Goal: Information Seeking & Learning: Check status

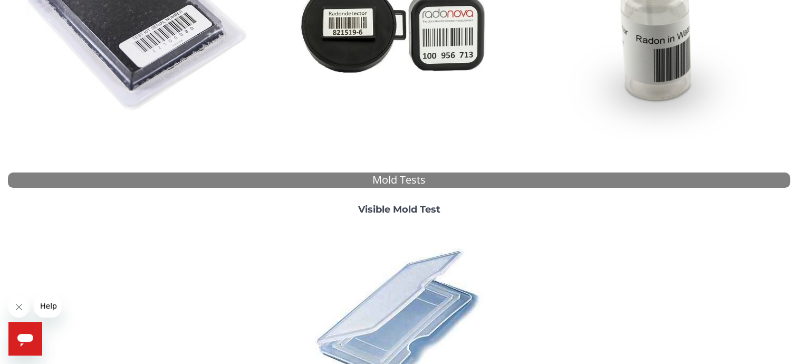
scroll to position [317, 0]
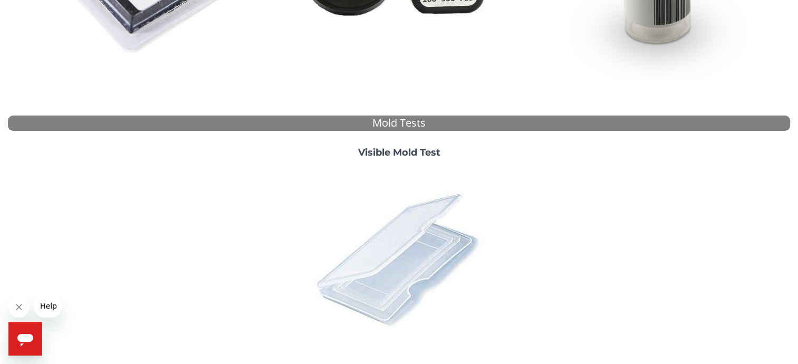
click at [403, 259] on img at bounding box center [399, 258] width 185 height 185
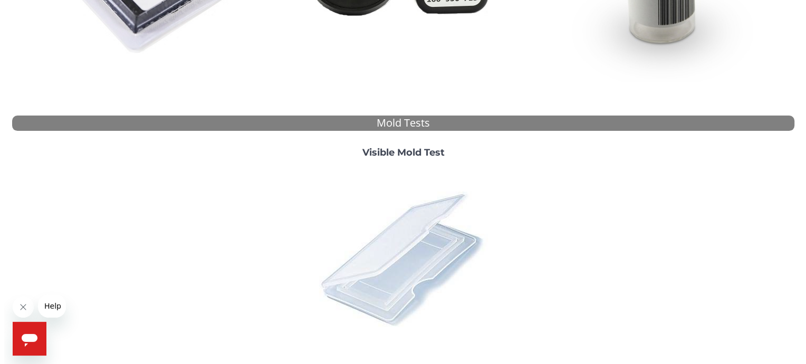
scroll to position [0, 0]
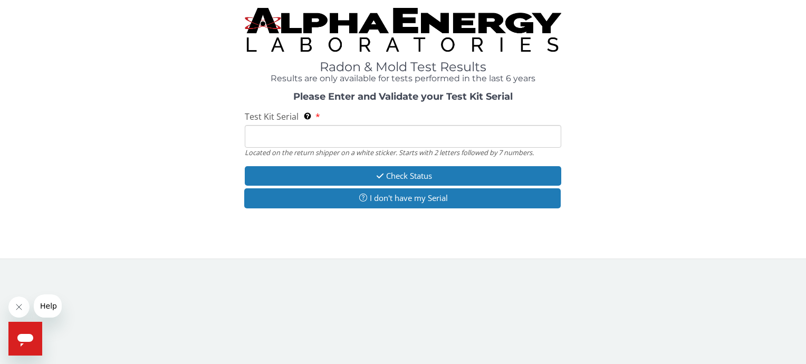
click at [319, 113] on label "Test Kit Serial Located on the return shipper on a white sticker. Starts with 2…" at bounding box center [282, 117] width 75 height 12
click at [319, 125] on input "Test Kit Serial Located on the return shipper on a white sticker. Starts with 2…" at bounding box center [403, 136] width 316 height 23
click at [344, 134] on input "Test Kit Serial Located on the return shipper on a white sticker. Starts with 2…" at bounding box center [403, 136] width 316 height 23
type input "ML 186912"
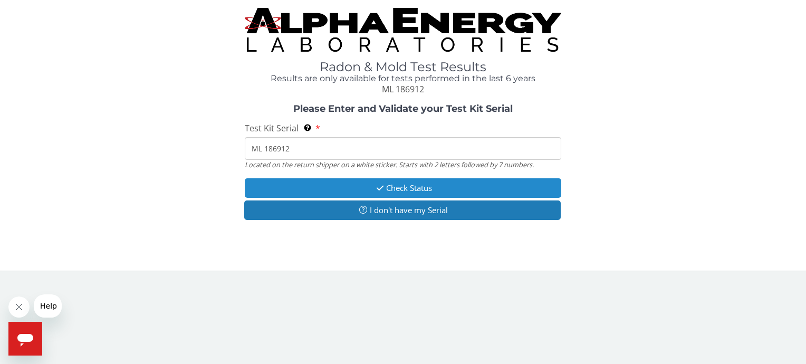
click at [395, 187] on button "Check Status" at bounding box center [403, 188] width 316 height 20
